Goal: Task Accomplishment & Management: Use online tool/utility

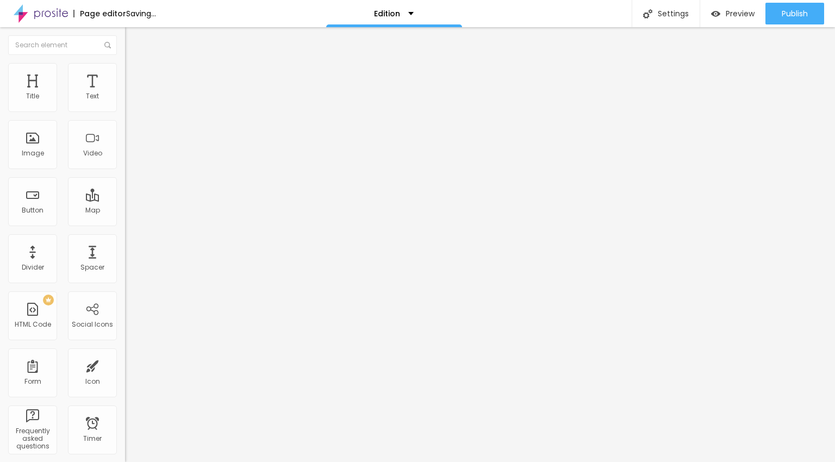
click at [125, 100] on span "Add image" at bounding box center [147, 95] width 45 height 9
click at [125, 145] on span "Add image" at bounding box center [147, 140] width 45 height 9
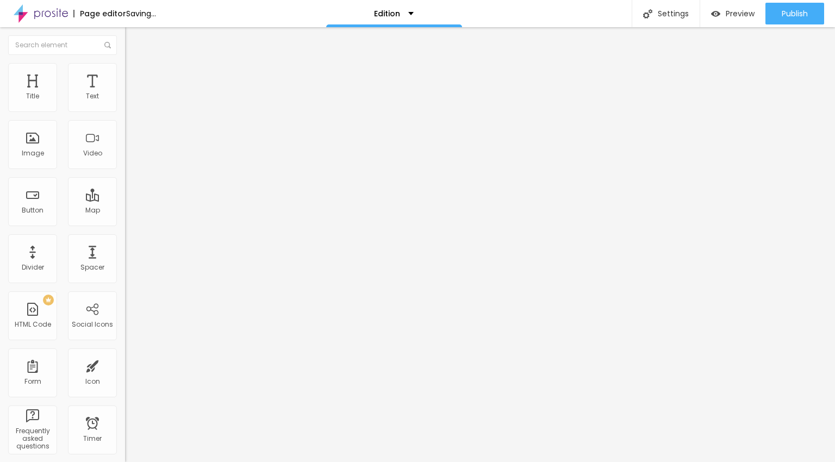
click at [133, 36] on div "Edit Text" at bounding box center [157, 39] width 49 height 9
click at [97, 81] on div "Text" at bounding box center [92, 87] width 49 height 49
click at [135, 74] on span "Advanced" at bounding box center [152, 70] width 35 height 9
click at [135, 64] on span "Style" at bounding box center [143, 59] width 16 height 9
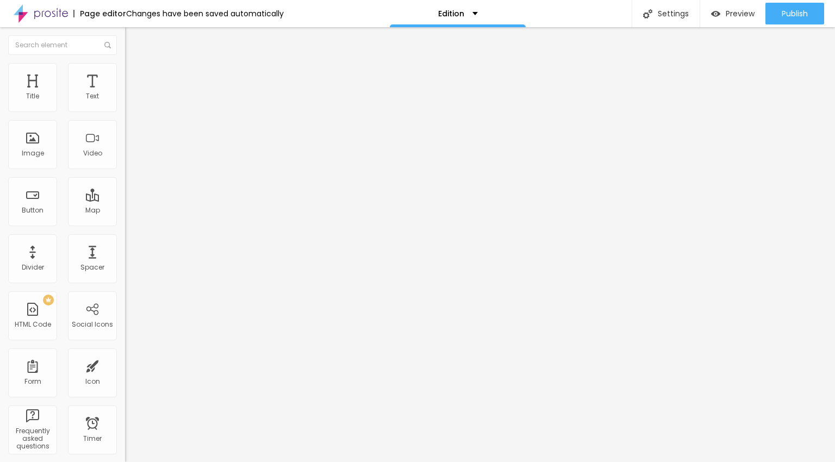
type input "0.3"
type input "0.4"
type input "0.5"
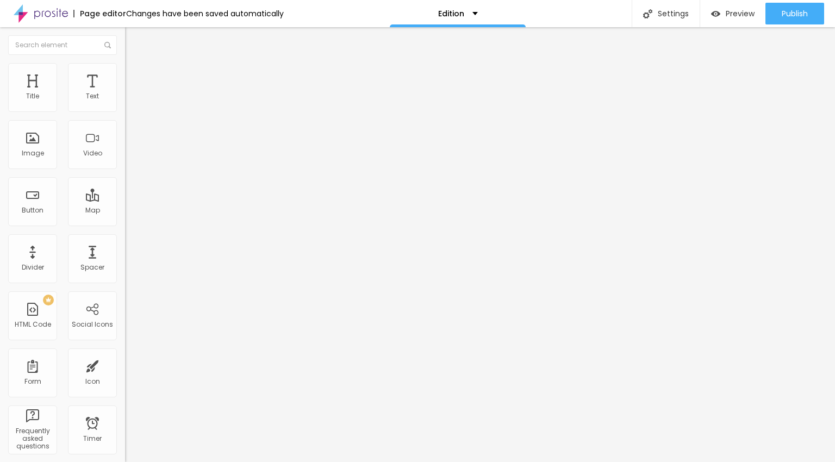
type input "0.5"
type input "0.6"
type input "0.7"
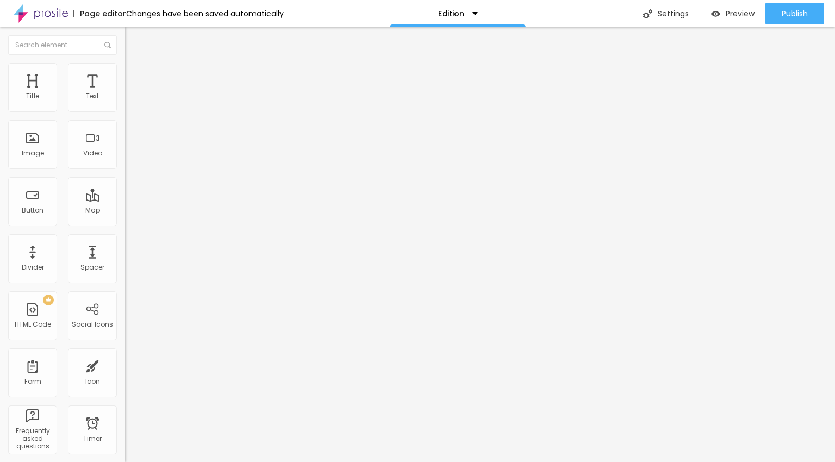
type input "0.8"
type input "1"
type input "1.1"
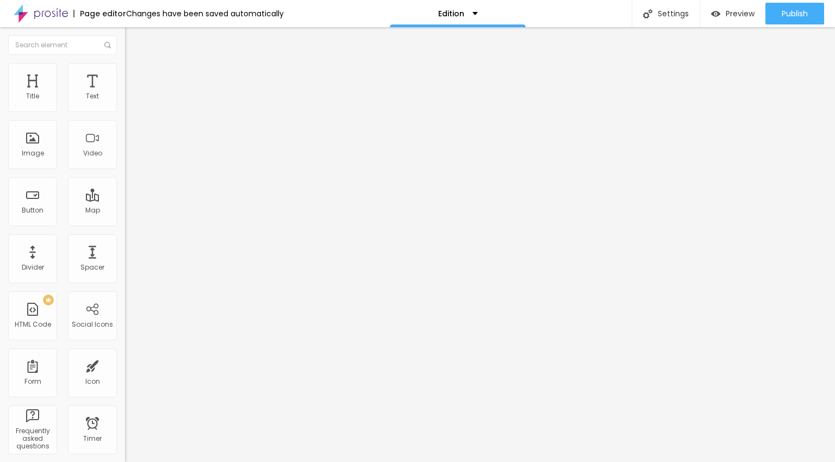
type input "1.1"
type input "1.2"
type input "1.1"
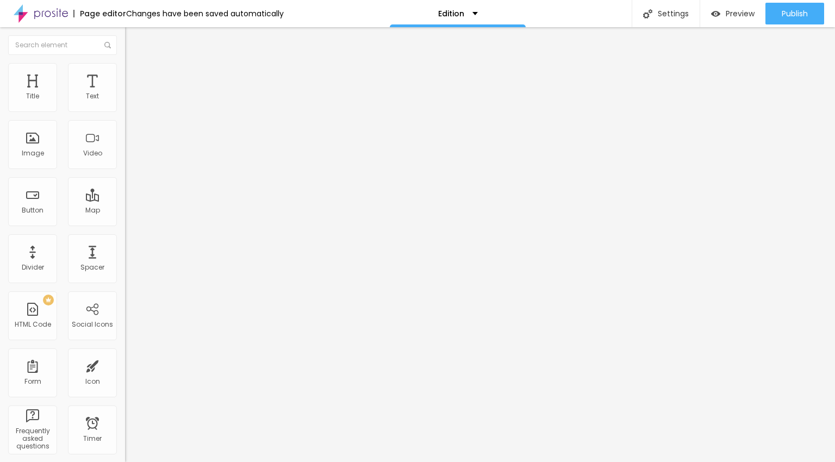
type input "1"
type input "0.9"
type input "0.8"
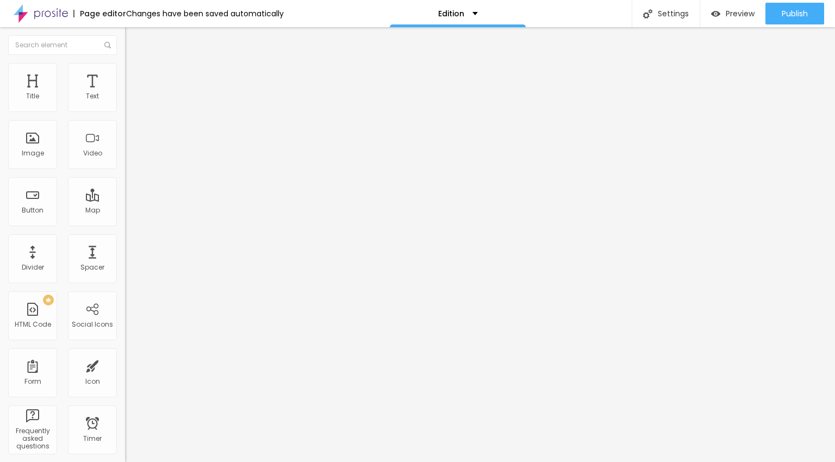
type input "0.8"
type input "0.7"
type input "0.6"
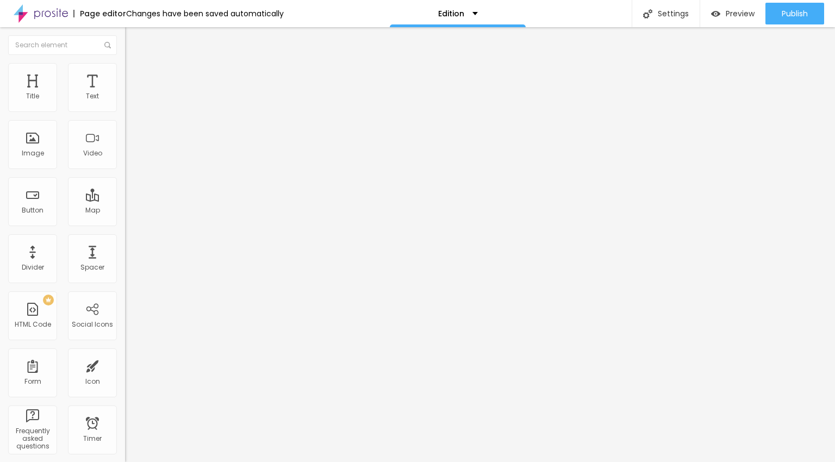
type input "0.5"
type input "0.4"
type input "0.3"
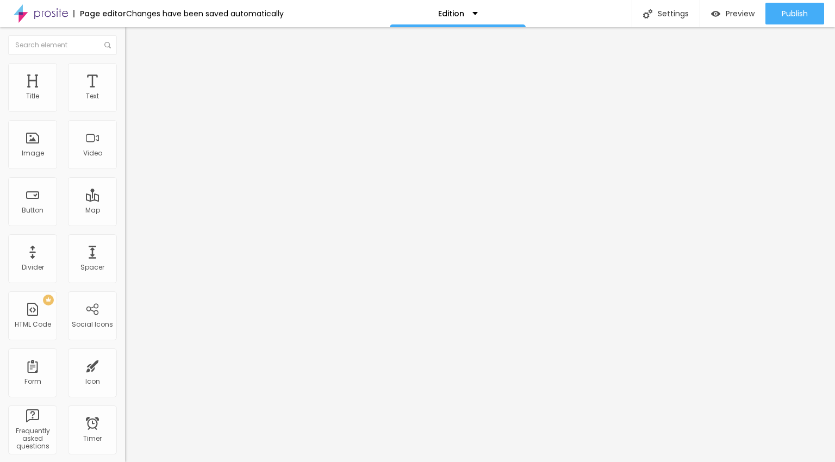
type input "0.3"
type input "0.2"
click at [125, 354] on input "range" at bounding box center [160, 358] width 70 height 9
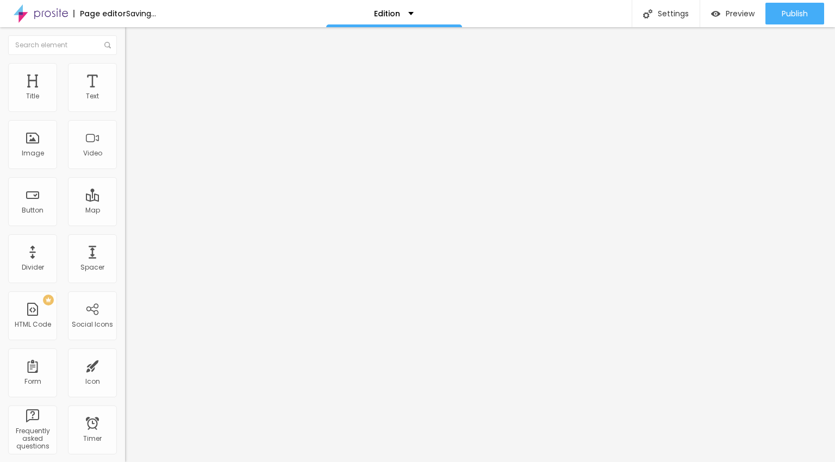
type input "18"
type input "19"
type input "20"
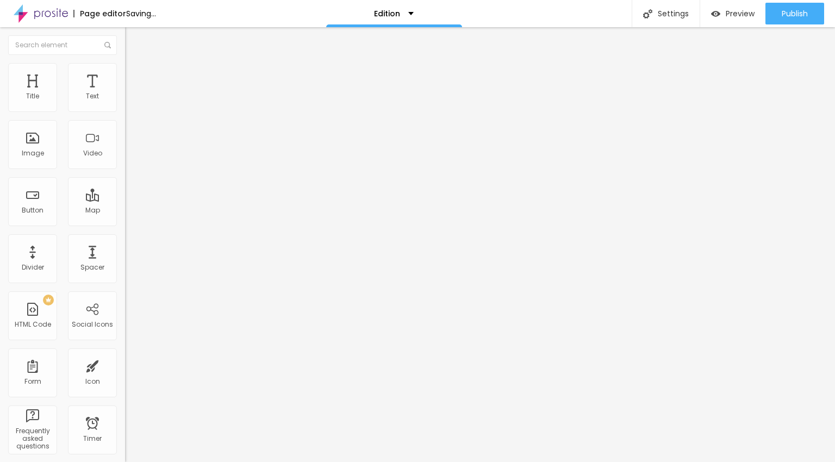
type input "20"
type input "21"
type input "22"
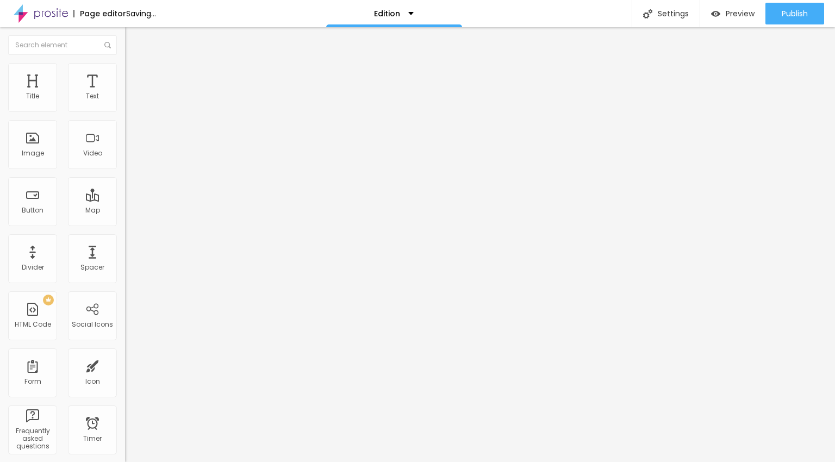
type input "24"
type input "25"
type input "26"
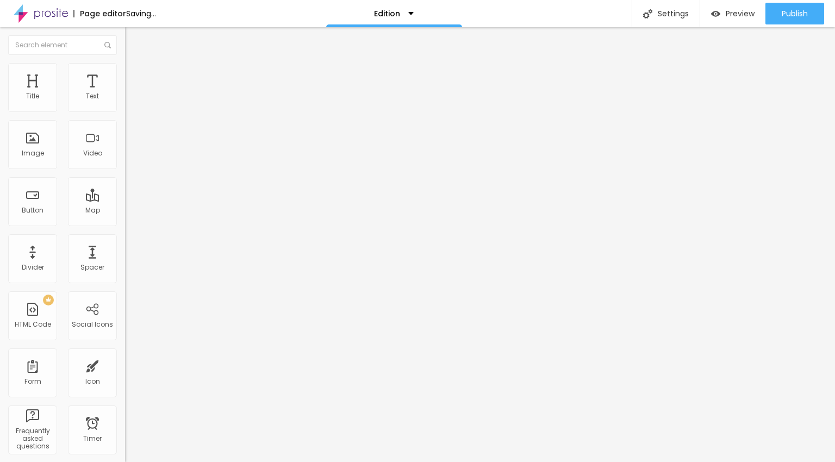
type input "26"
type input "28"
type input "29"
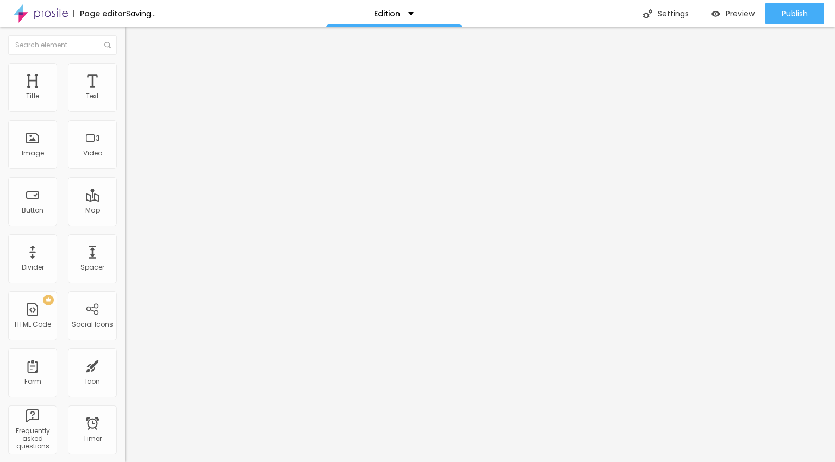
type input "30"
type input "31"
type input "32"
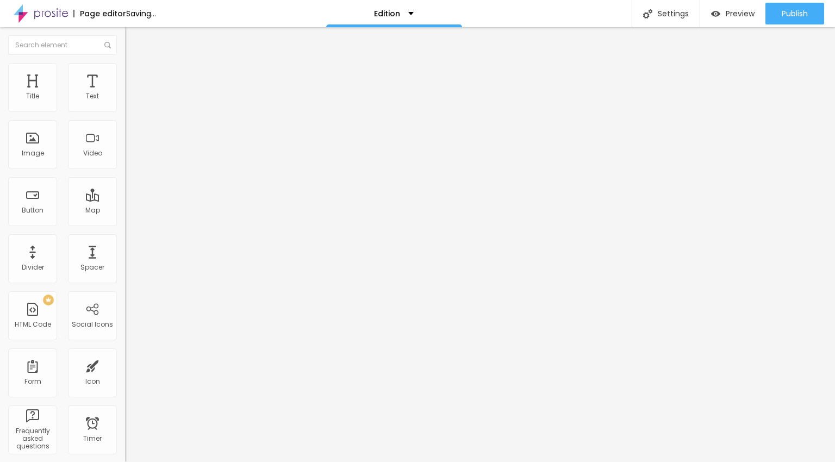
type input "32"
drag, startPoint x: 50, startPoint y: 108, endPoint x: 119, endPoint y: 109, distance: 69.0
click at [125, 200] on input "range" at bounding box center [160, 204] width 70 height 9
type input "31"
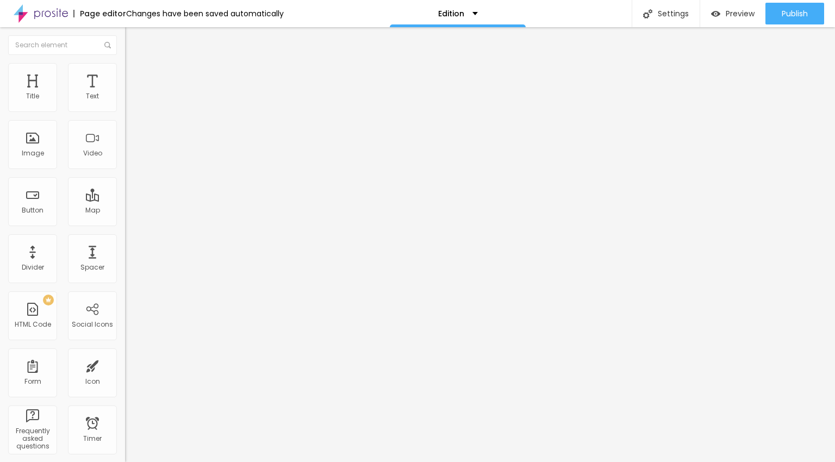
type input "30"
type input "28"
type input "27"
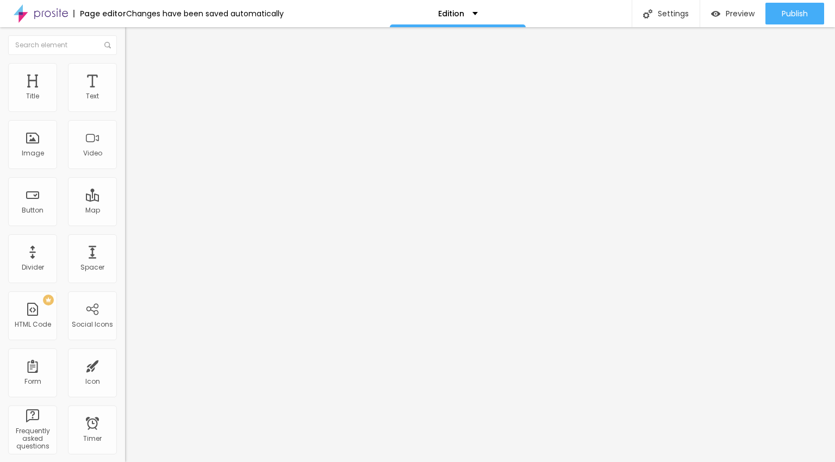
type input "27"
type input "26"
type input "25"
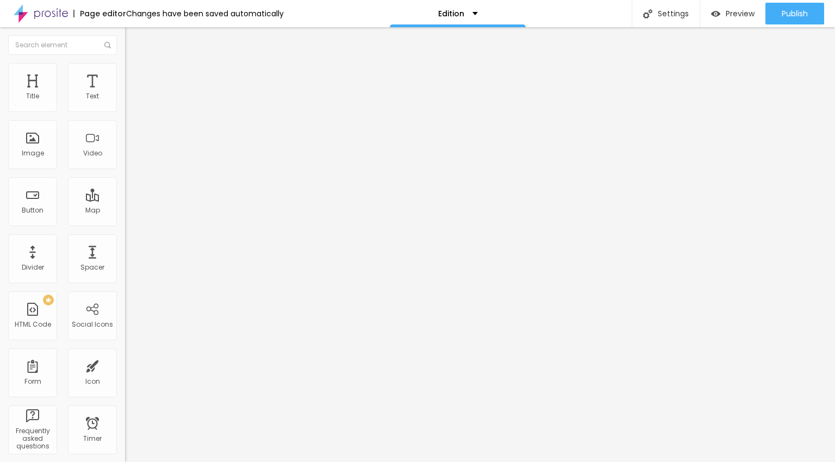
type input "24"
type input "22"
type input "20"
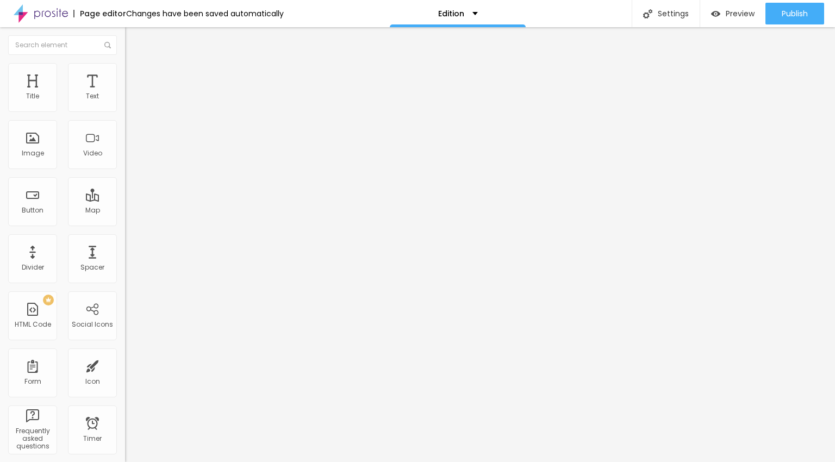
type input "20"
type input "19"
type input "17"
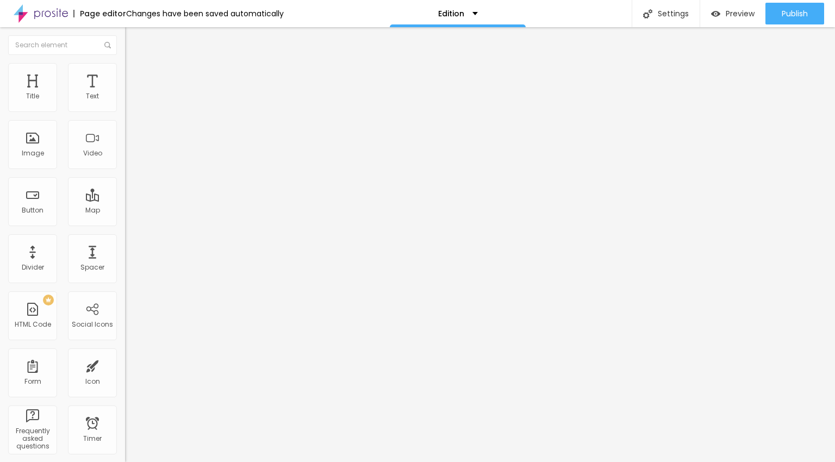
type input "16"
type input "15"
type input "14"
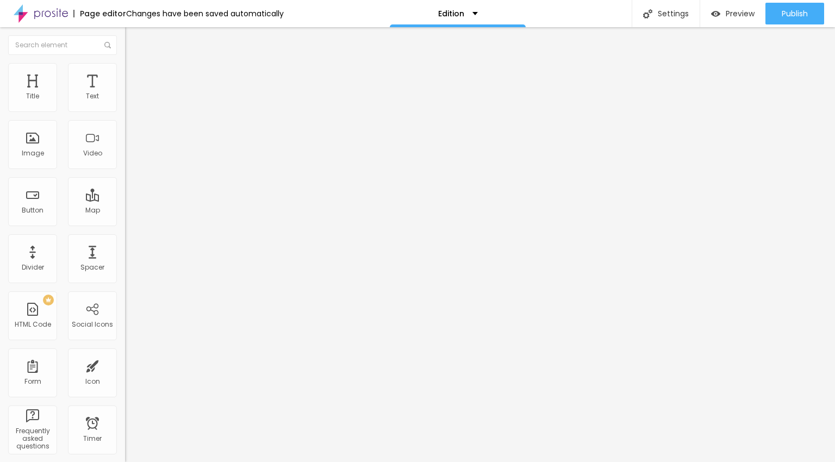
type input "14"
type input "13"
type input "12"
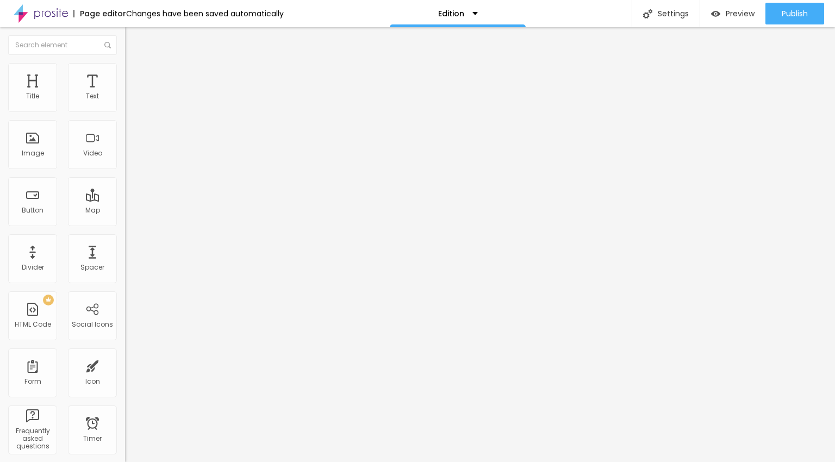
type input "13"
type input "14"
type input "16"
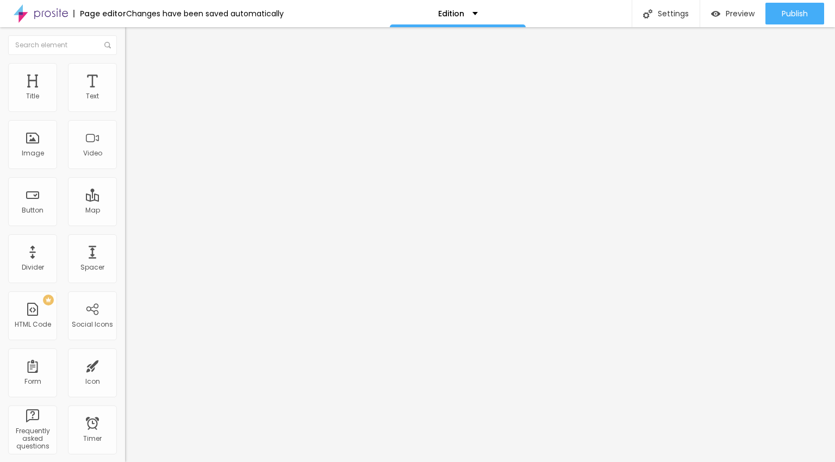
type input "16"
type input "18"
type input "19"
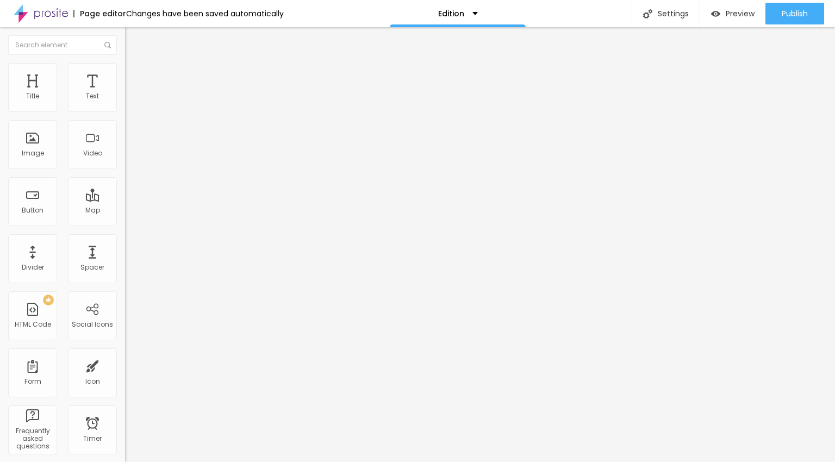
type input "20"
type input "23"
type input "24"
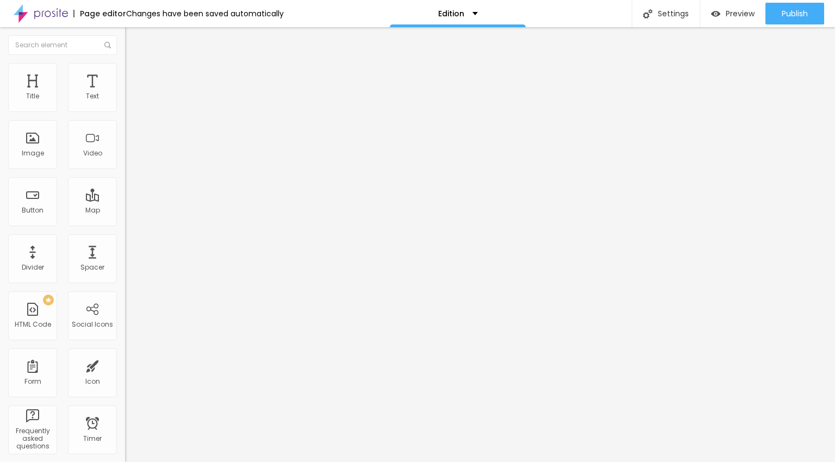
type input "24"
type input "26"
type input "28"
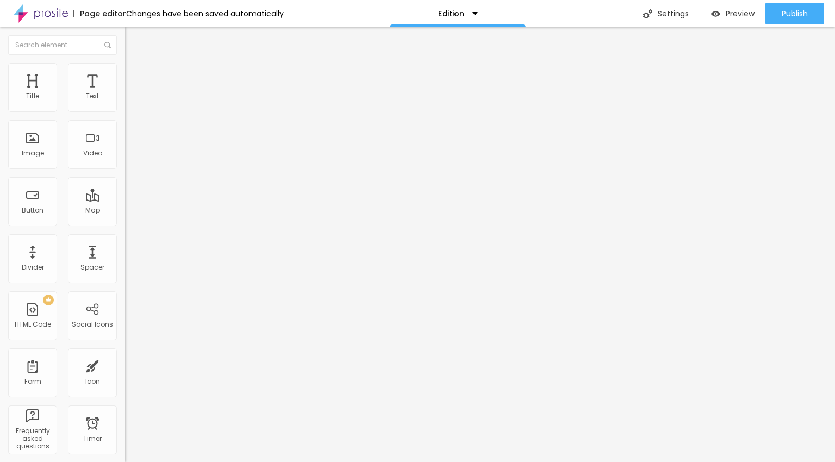
type input "29"
type input "30"
type input "32"
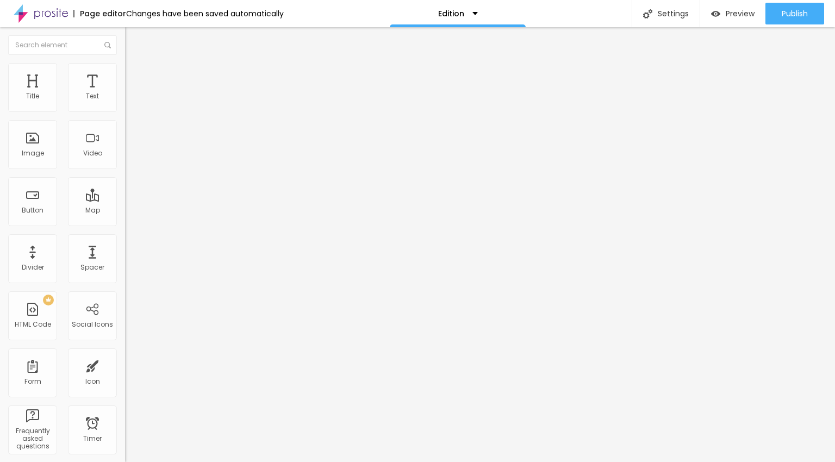
type input "32"
drag, startPoint x: 65, startPoint y: 108, endPoint x: 177, endPoint y: 110, distance: 112.0
click at [177, 200] on input "range" at bounding box center [160, 204] width 70 height 9
type input "31"
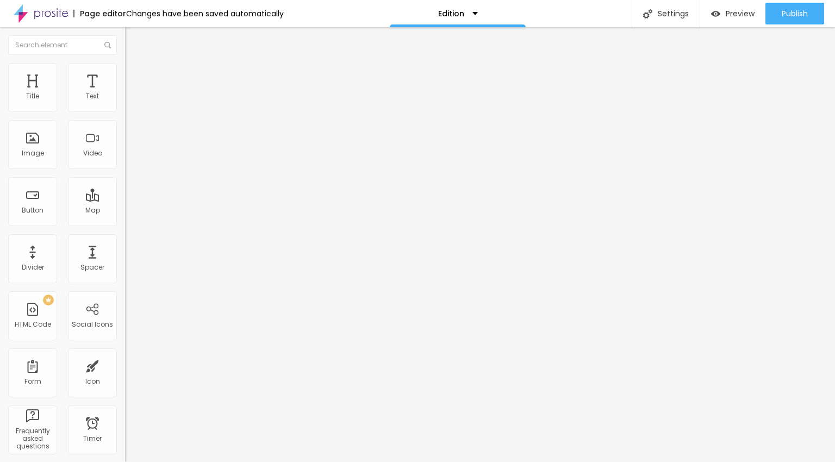
type input "30"
type input "29"
type input "28"
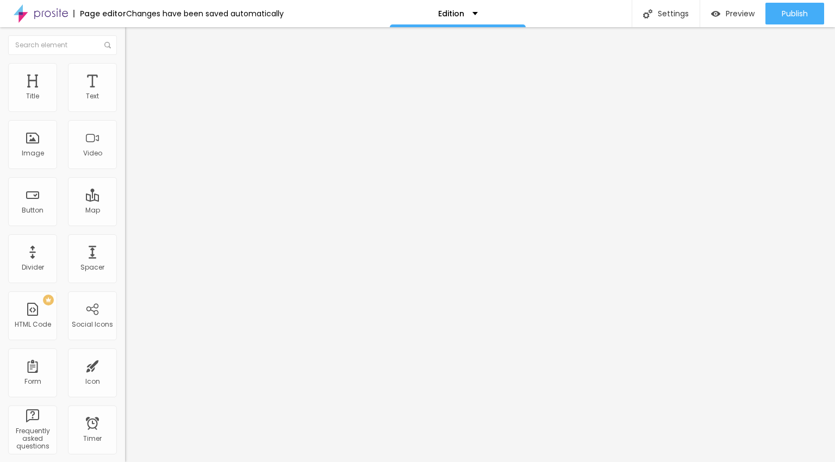
type input "28"
type input "27"
type input "26"
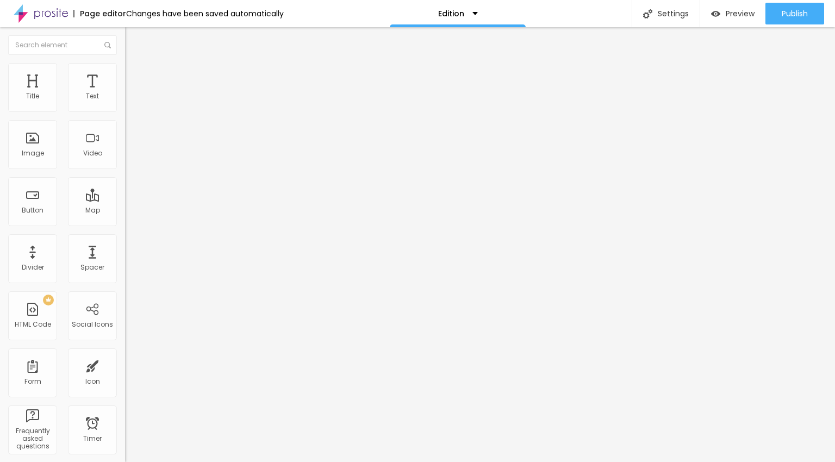
type input "25"
type input "24"
type input "23"
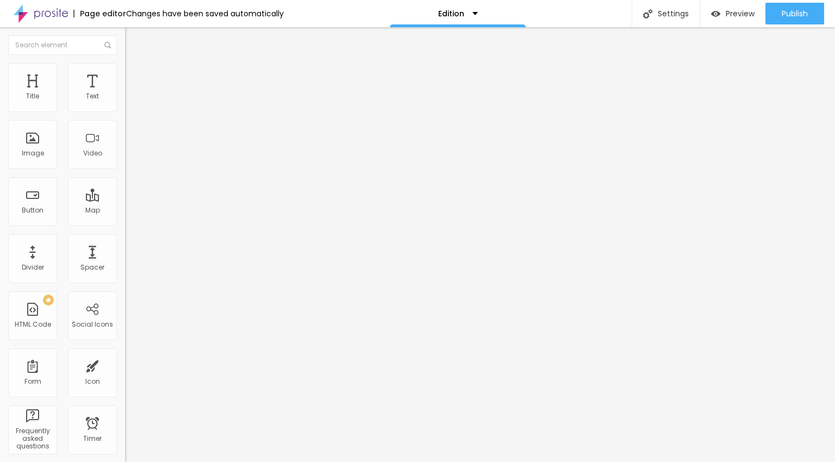
type input "23"
type input "22"
type input "21"
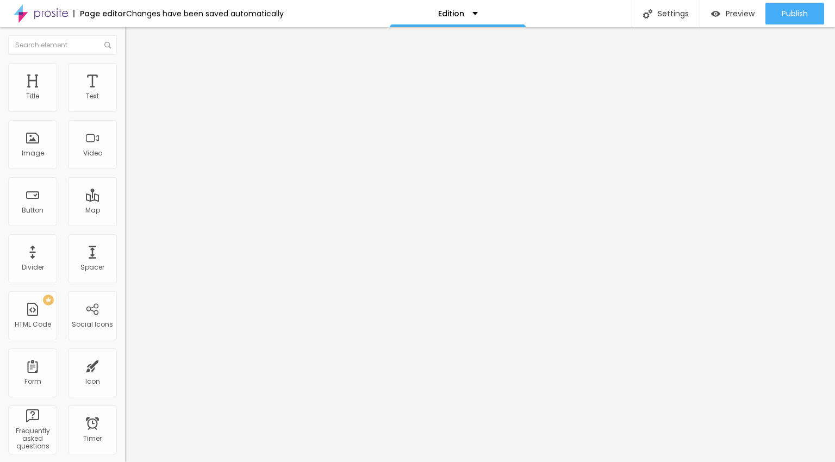
type input "20"
type input "19"
type input "18"
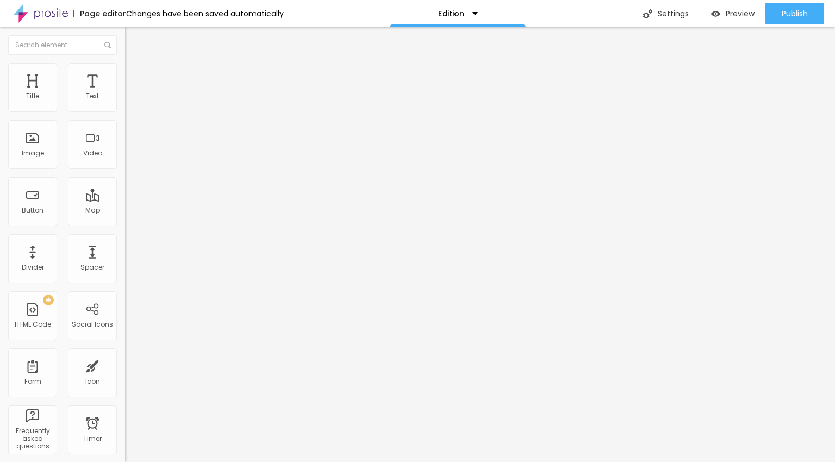
type input "18"
type input "17"
type input "16"
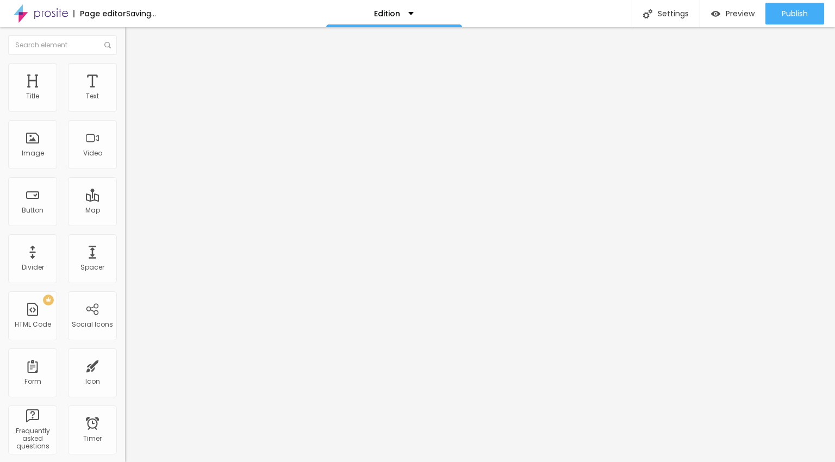
type input "15"
type input "14"
type input "15"
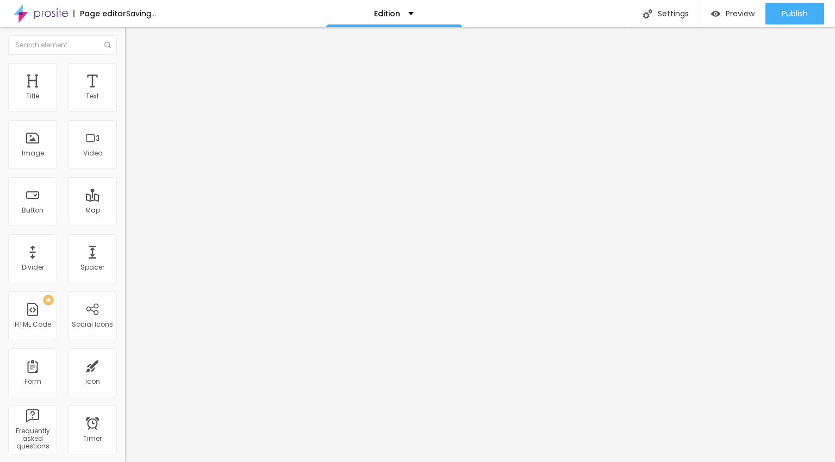
type input "15"
type input "16"
type input "17"
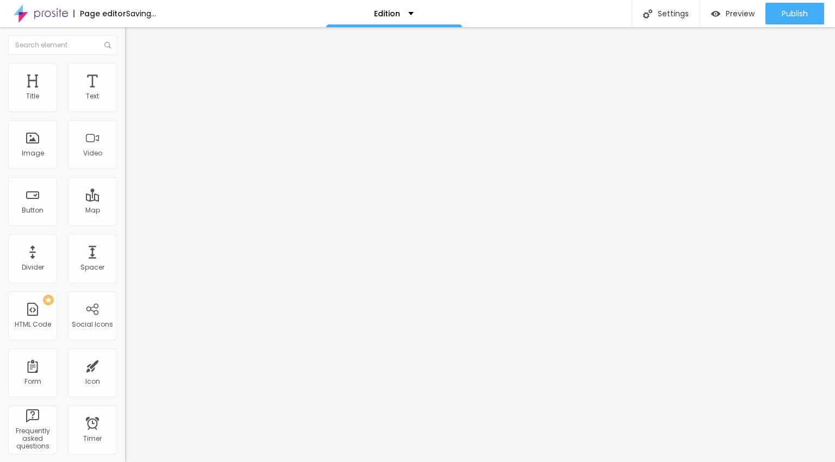
type input "18"
drag, startPoint x: 86, startPoint y: 108, endPoint x: 53, endPoint y: 102, distance: 33.1
type input "18"
click at [125, 200] on input "range" at bounding box center [160, 204] width 70 height 9
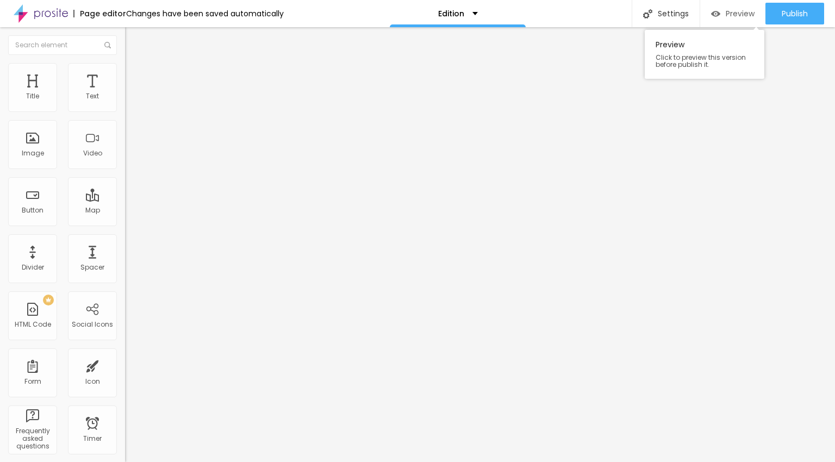
click at [746, 15] on span "Preview" at bounding box center [740, 13] width 29 height 9
click at [125, 144] on div "Change image" at bounding box center [187, 140] width 125 height 8
click at [125, 145] on span "Change image" at bounding box center [154, 140] width 58 height 9
click at [125, 144] on div "Change image" at bounding box center [187, 140] width 125 height 8
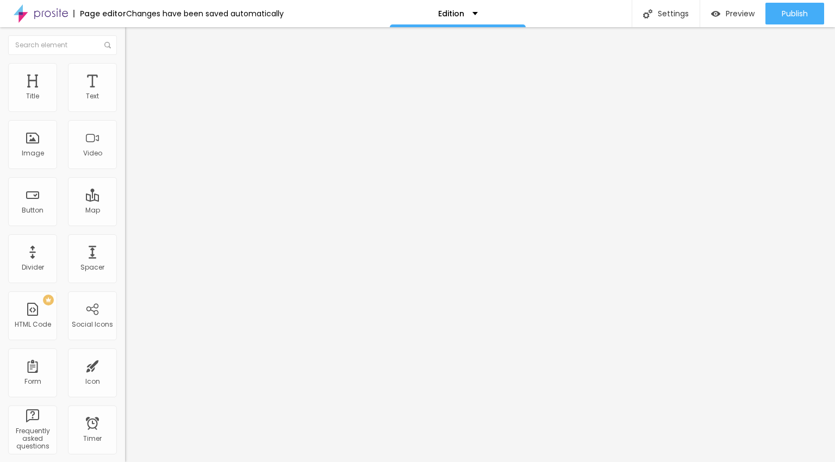
click at [125, 145] on span "Change image" at bounding box center [154, 140] width 58 height 9
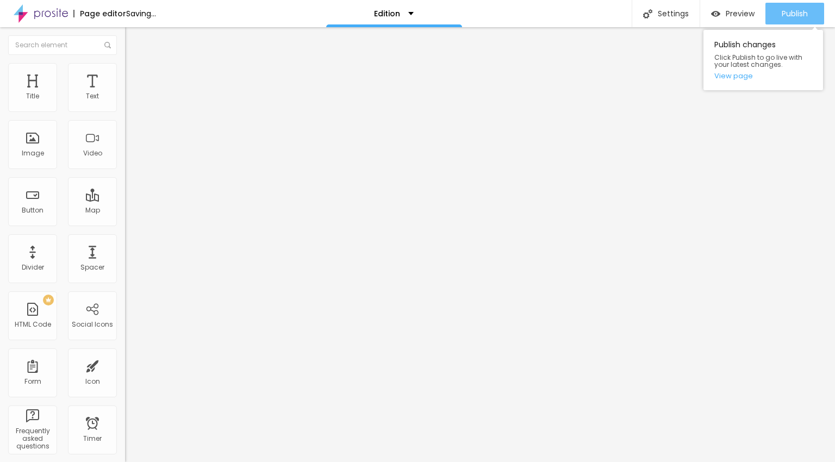
click at [798, 7] on div "Publish" at bounding box center [795, 14] width 26 height 22
